Goal: Information Seeking & Learning: Find specific fact

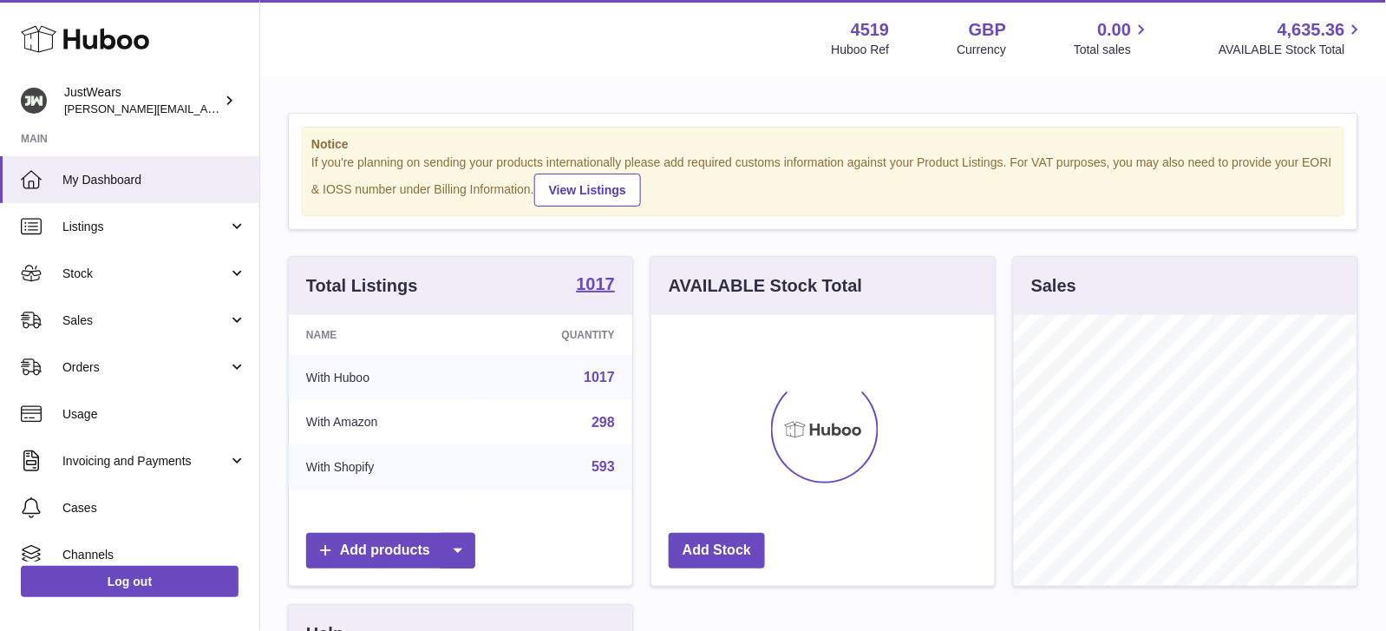
scroll to position [270, 343]
click at [95, 313] on span "Sales" at bounding box center [145, 320] width 166 height 16
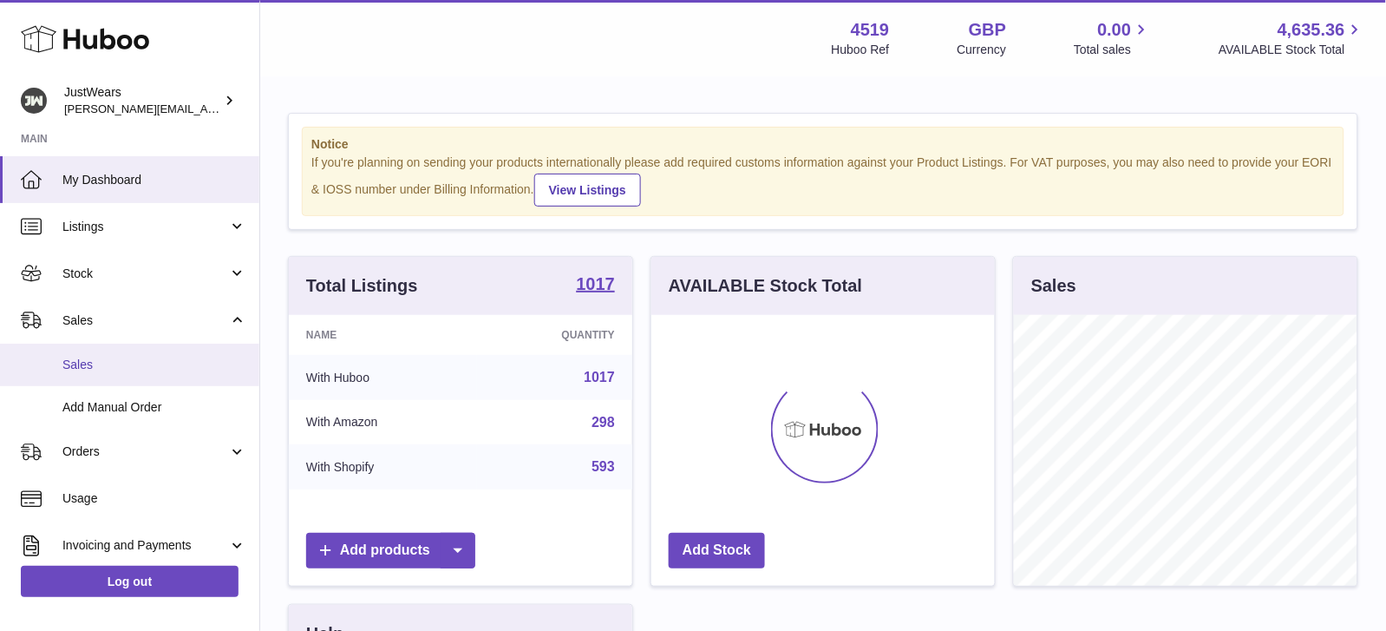
click at [95, 368] on span "Sales" at bounding box center [154, 364] width 184 height 16
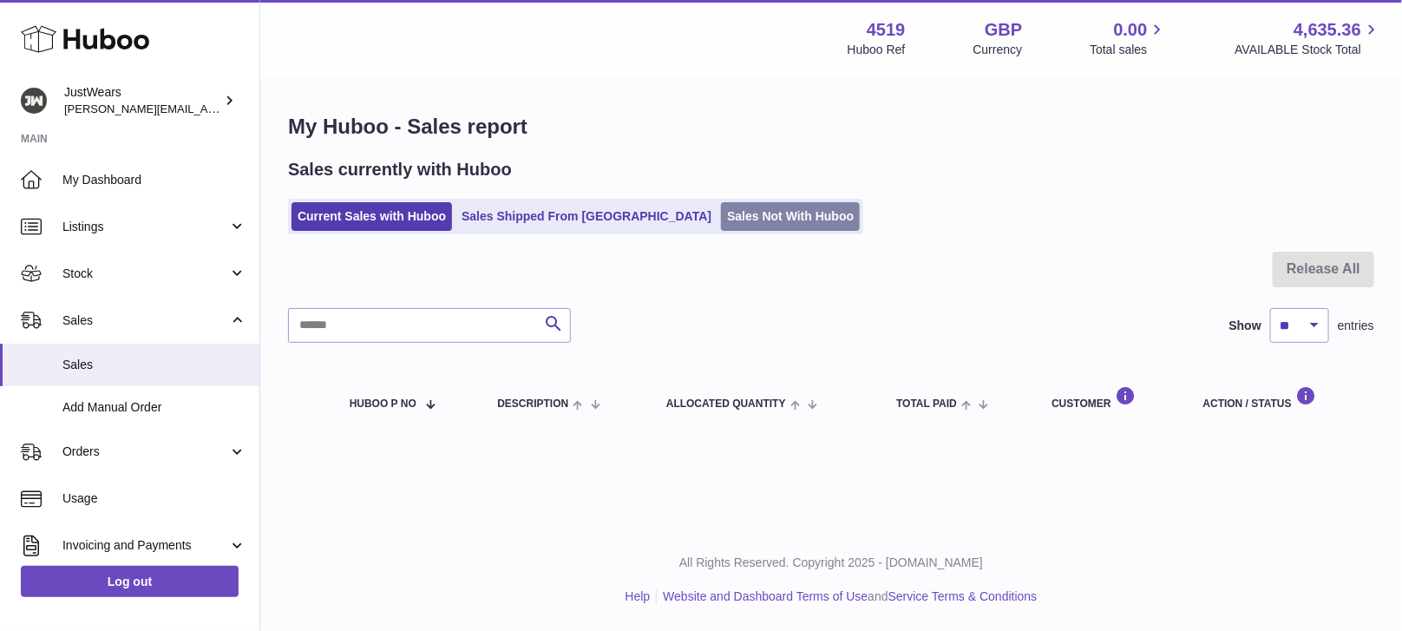
click at [721, 203] on link "Sales Not With Huboo" at bounding box center [790, 216] width 139 height 29
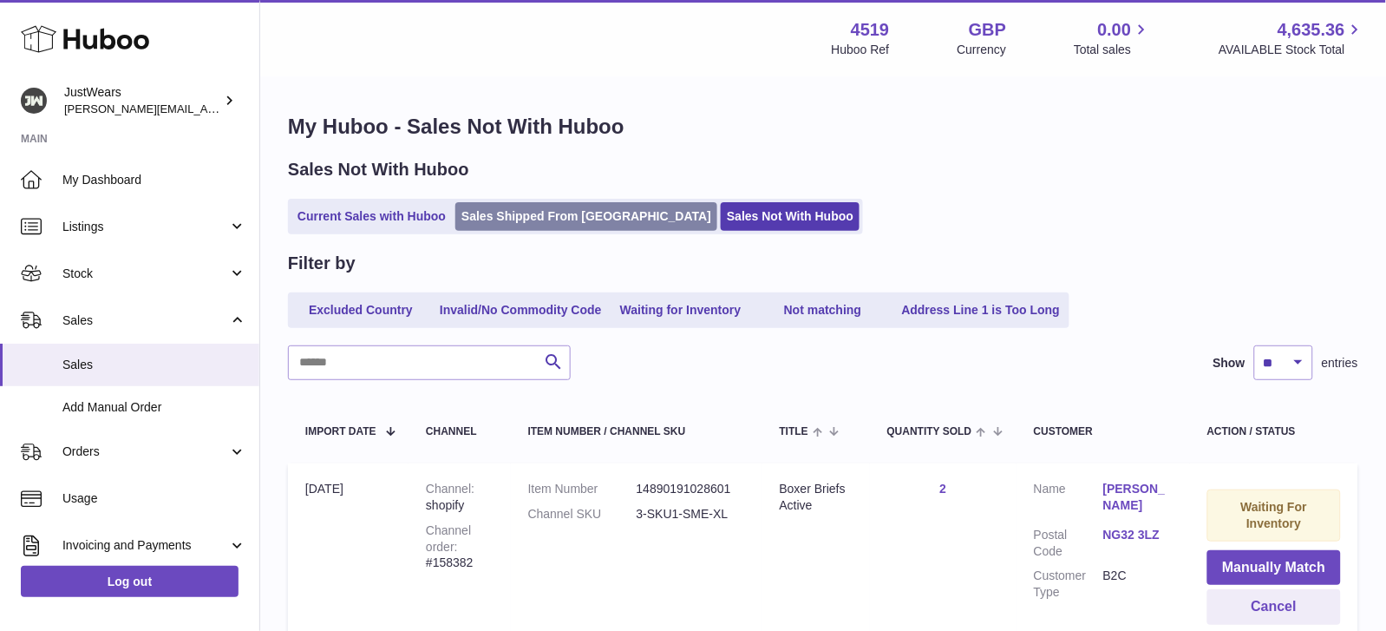
click at [493, 217] on link "Sales Shipped From Huboo" at bounding box center [586, 216] width 262 height 29
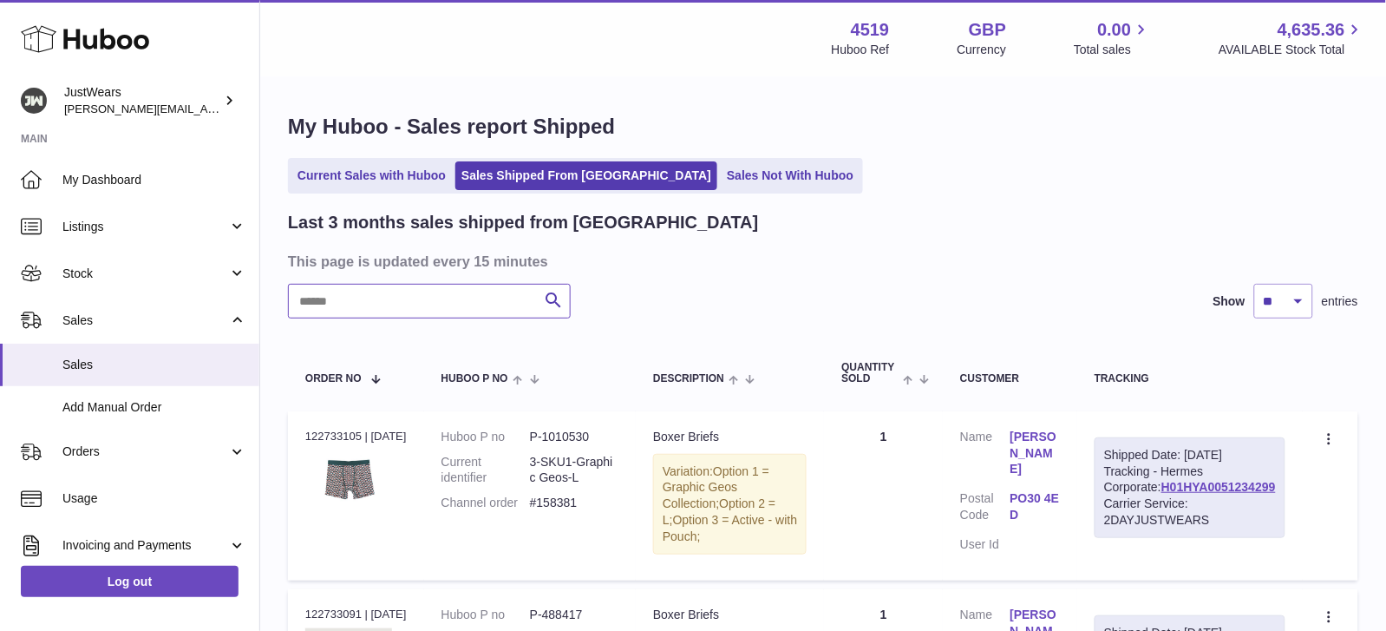
click at [470, 301] on input "text" at bounding box center [429, 301] width 283 height 35
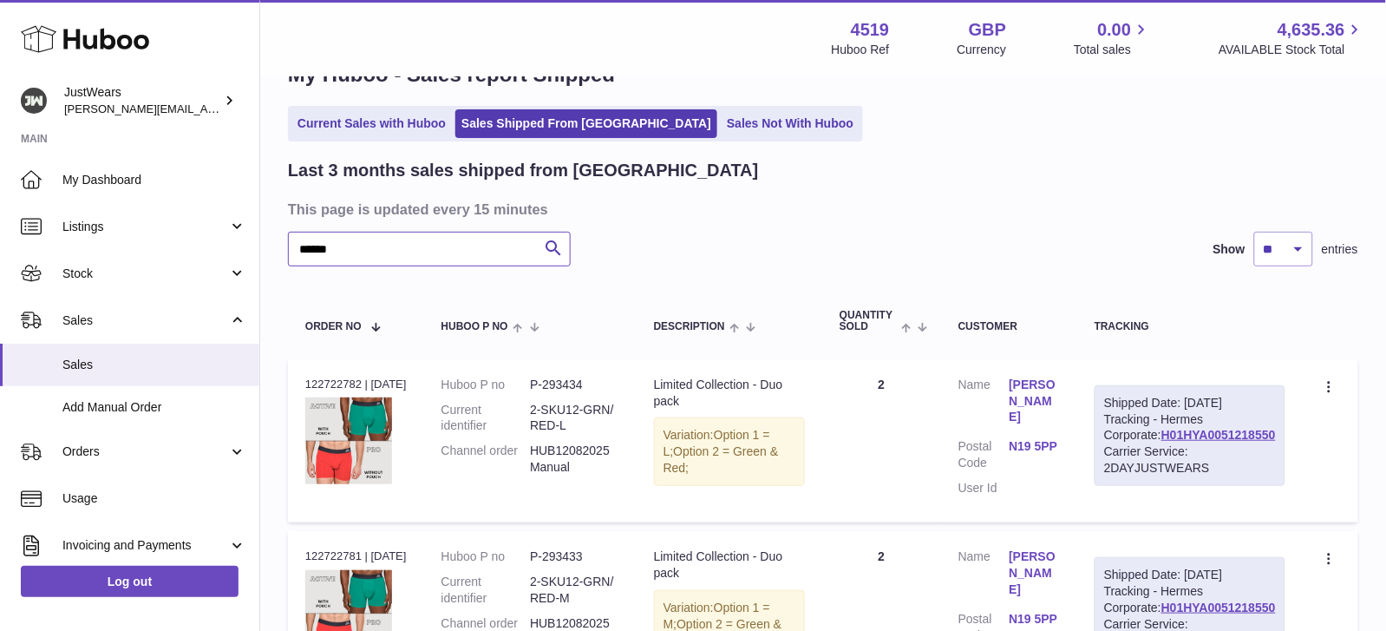
scroll to position [56, 0]
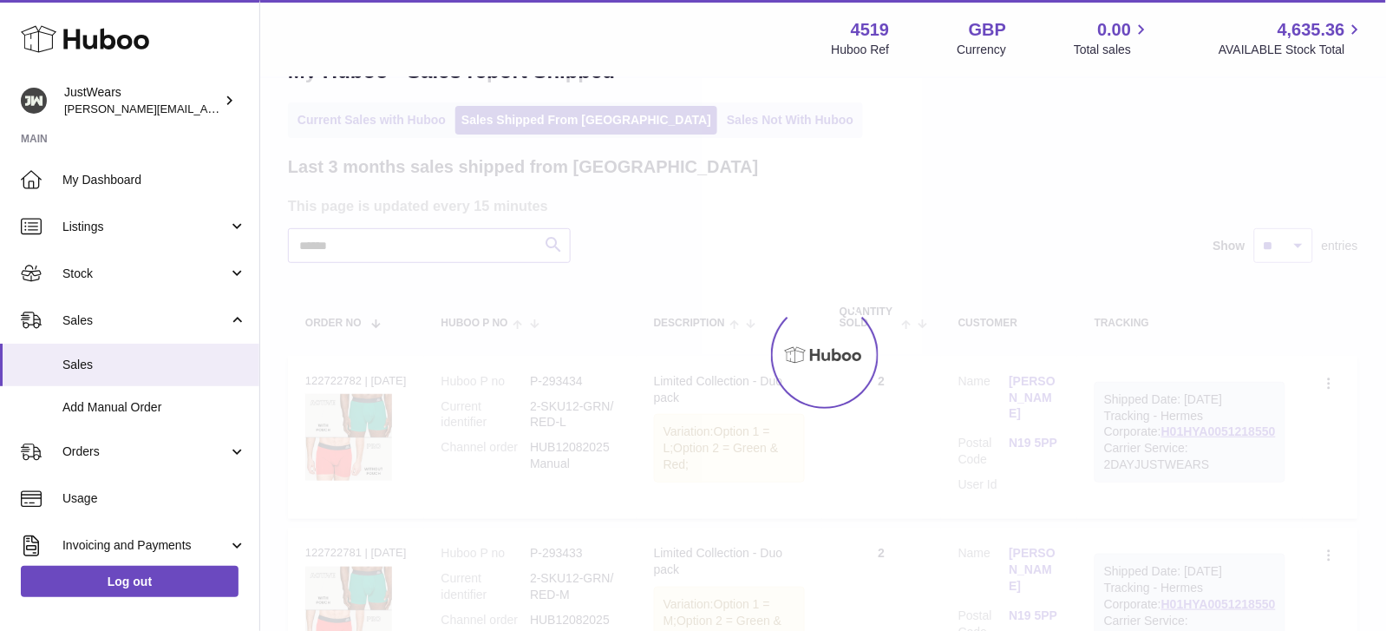
type input "******"
click at [1089, 423] on div at bounding box center [823, 354] width 1126 height 553
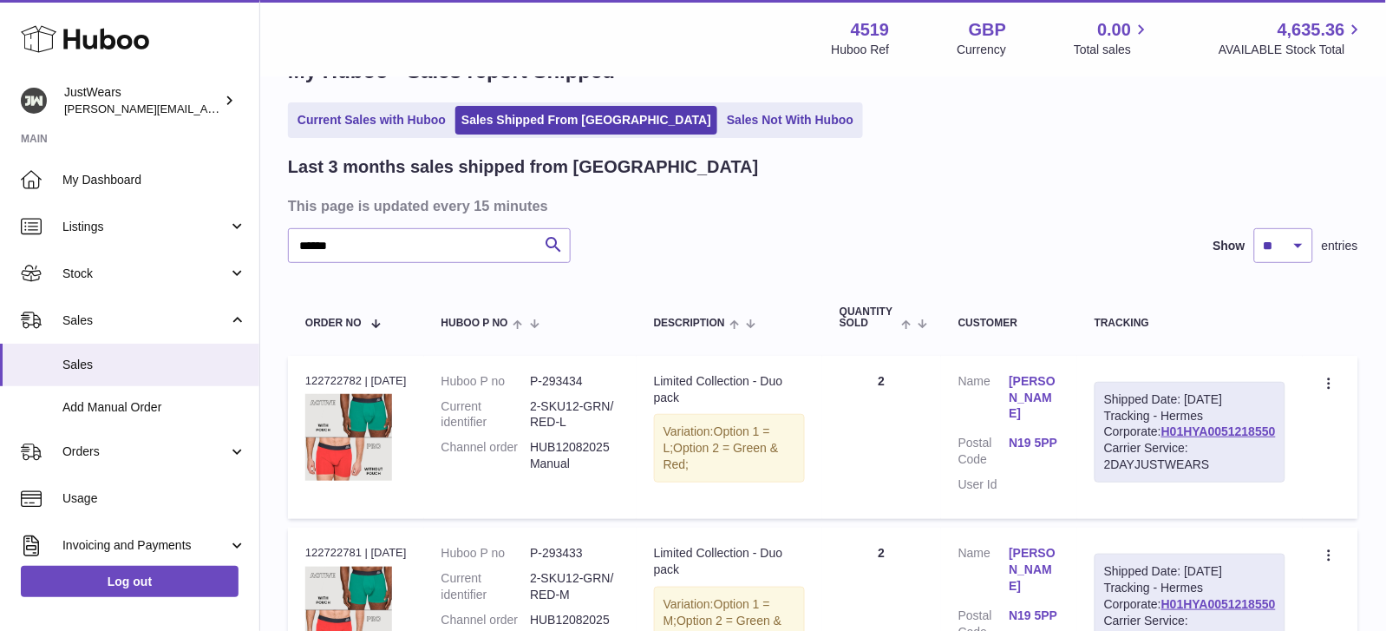
click at [1061, 435] on link "N19 5PP" at bounding box center [1035, 443] width 51 height 16
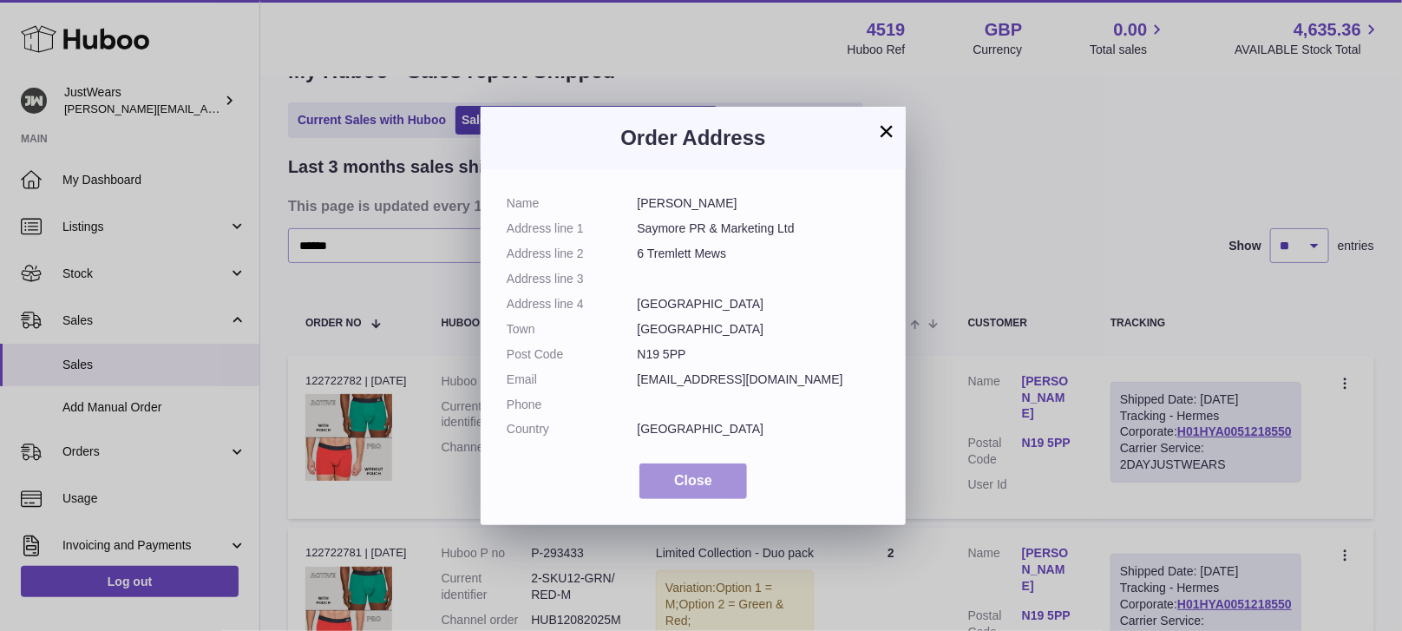
click at [700, 474] on span "Close" at bounding box center [693, 480] width 38 height 15
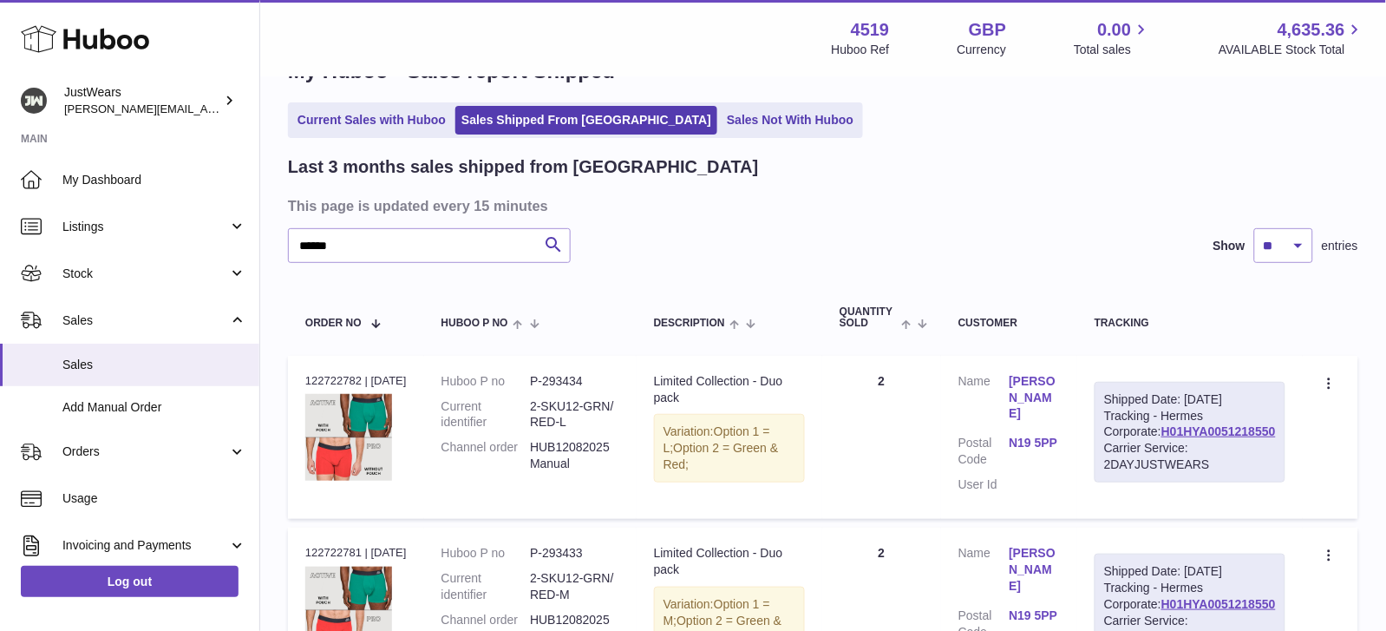
drag, startPoint x: 1157, startPoint y: 461, endPoint x: 1287, endPoint y: 465, distance: 130.1
click at [1287, 465] on td "Shipped Date: [DATE] Tracking - Hermes Corporate: H01HYA0051218550 Carrier Serv…" at bounding box center [1190, 437] width 226 height 163
copy div "H01HYA0051218550"
